Goal: Information Seeking & Learning: Learn about a topic

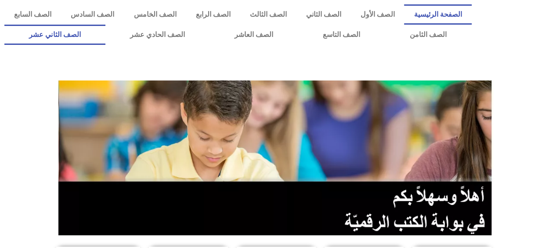
click at [60, 36] on link "الصف الثاني عشر" at bounding box center [54, 35] width 101 height 20
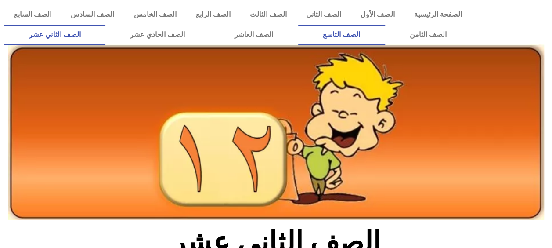
click at [385, 44] on link "الصف التاسع" at bounding box center [341, 35] width 87 height 20
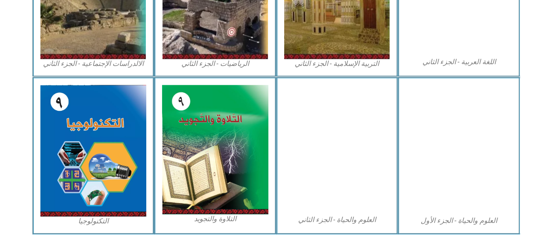
scroll to position [512, 0]
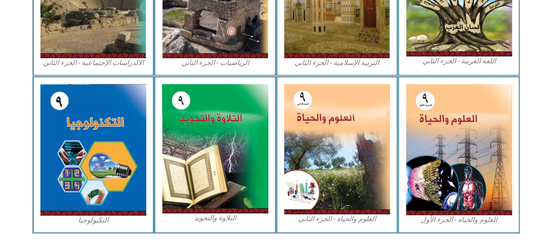
click at [470, 152] on img at bounding box center [459, 149] width 106 height 131
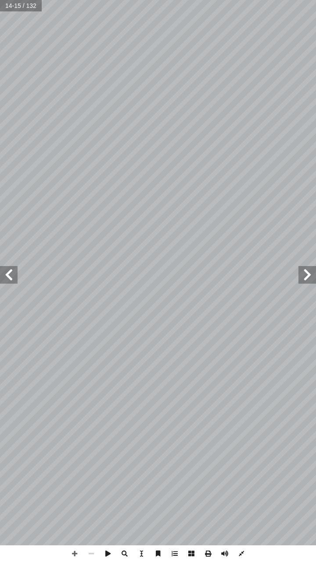
click at [11, 247] on span at bounding box center [9, 275] width 18 height 18
click at [14, 247] on span at bounding box center [9, 275] width 18 height 18
click at [311, 247] on span at bounding box center [308, 275] width 18 height 18
click at [301, 247] on span at bounding box center [308, 275] width 18 height 18
click at [311, 247] on span at bounding box center [308, 275] width 18 height 18
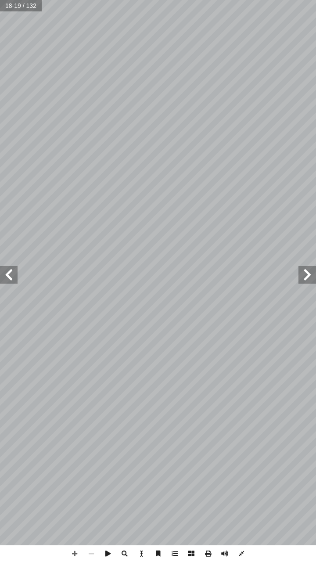
click at [1, 247] on span at bounding box center [9, 275] width 18 height 18
click at [314, 247] on span at bounding box center [308, 275] width 18 height 18
